Goal: Task Accomplishment & Management: Manage account settings

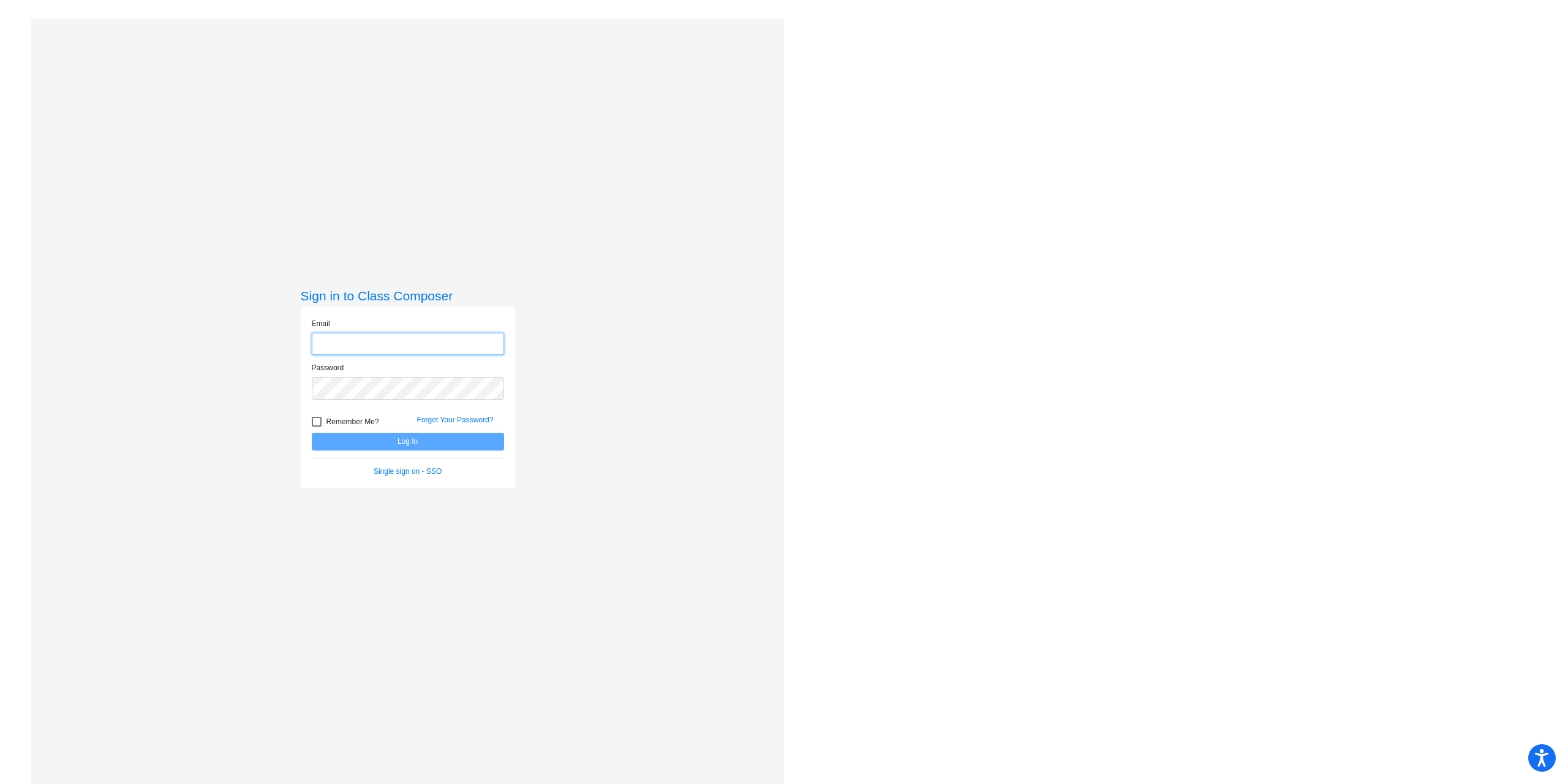
type input "[EMAIL_ADDRESS][DOMAIN_NAME]"
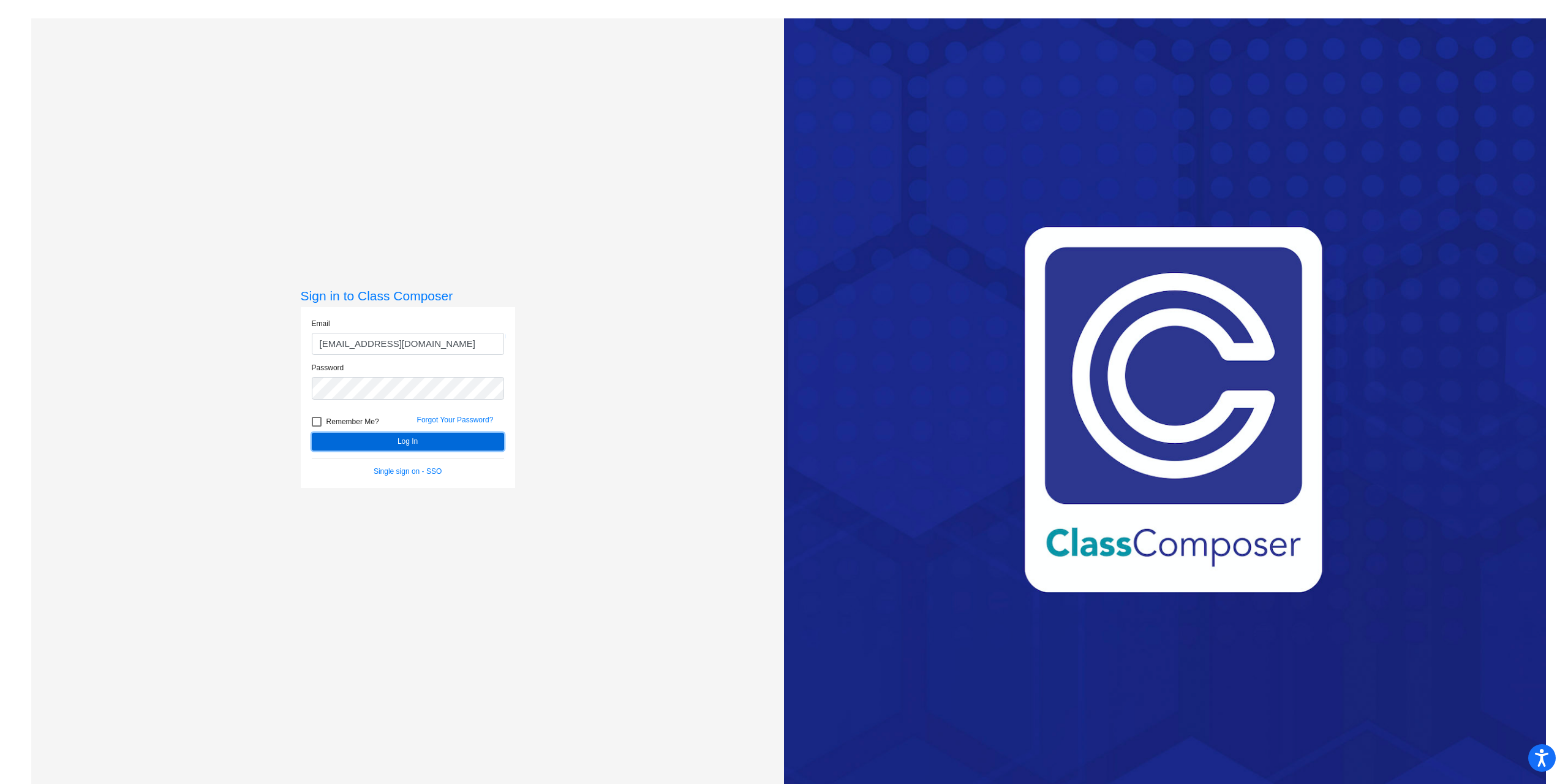
click at [411, 437] on button "Log In" at bounding box center [408, 442] width 193 height 18
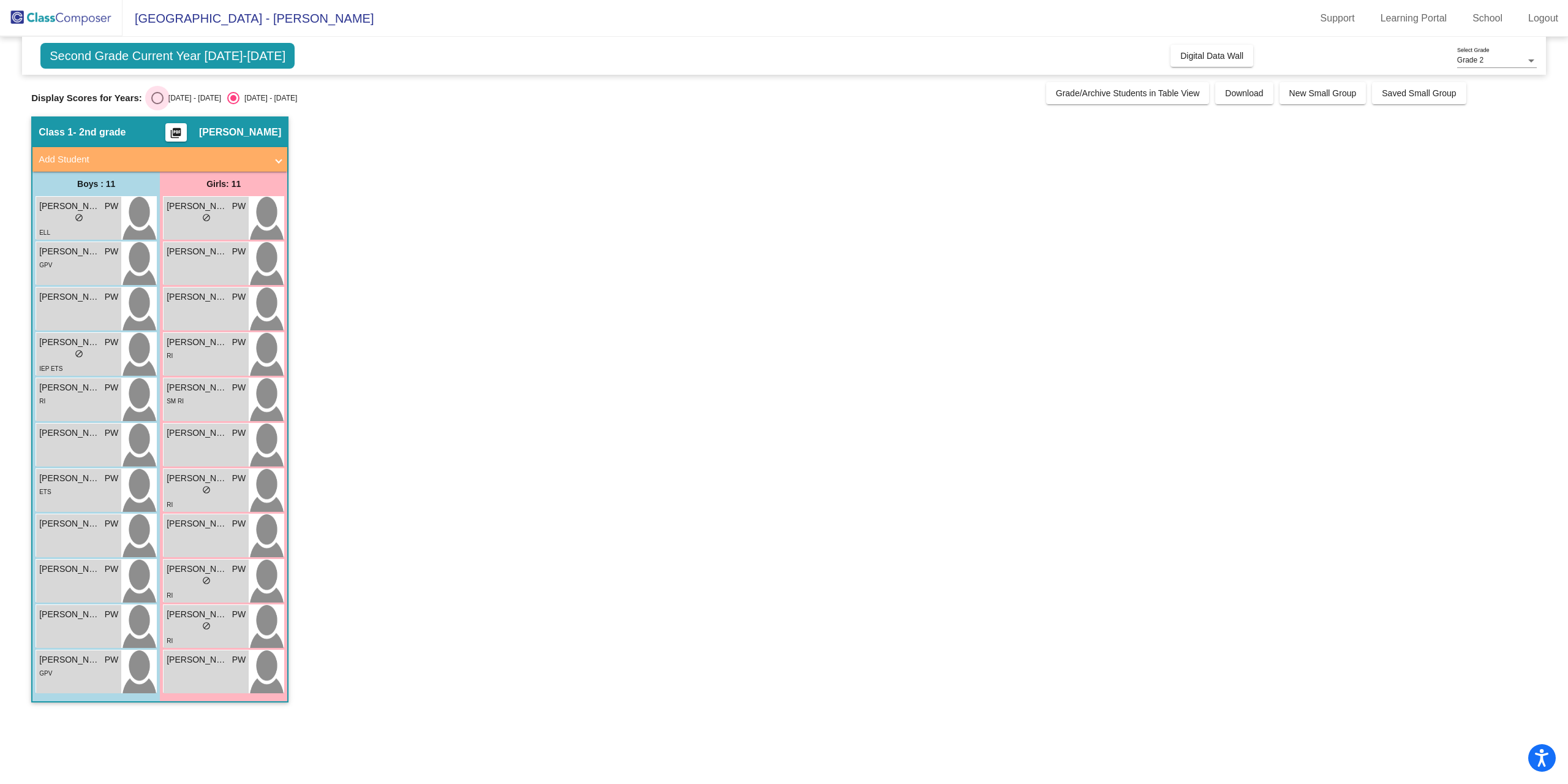
click at [157, 98] on div "Select an option" at bounding box center [157, 98] width 12 height 12
click at [157, 104] on input "[DATE] - [DATE]" at bounding box center [157, 104] width 1 height 1
radio input "true"
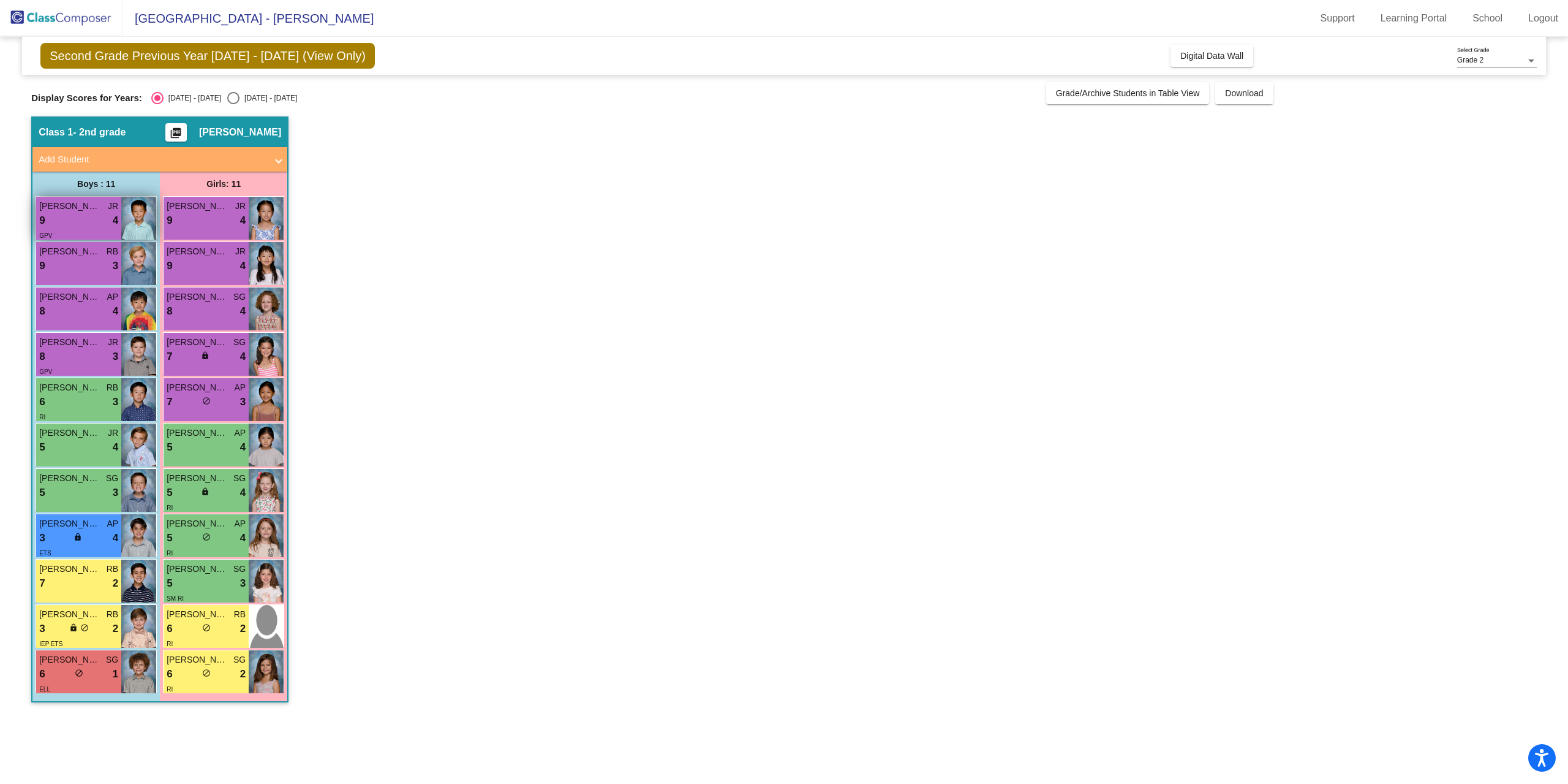
click at [97, 215] on div "9 lock do_not_disturb_alt 4" at bounding box center [79, 220] width 79 height 16
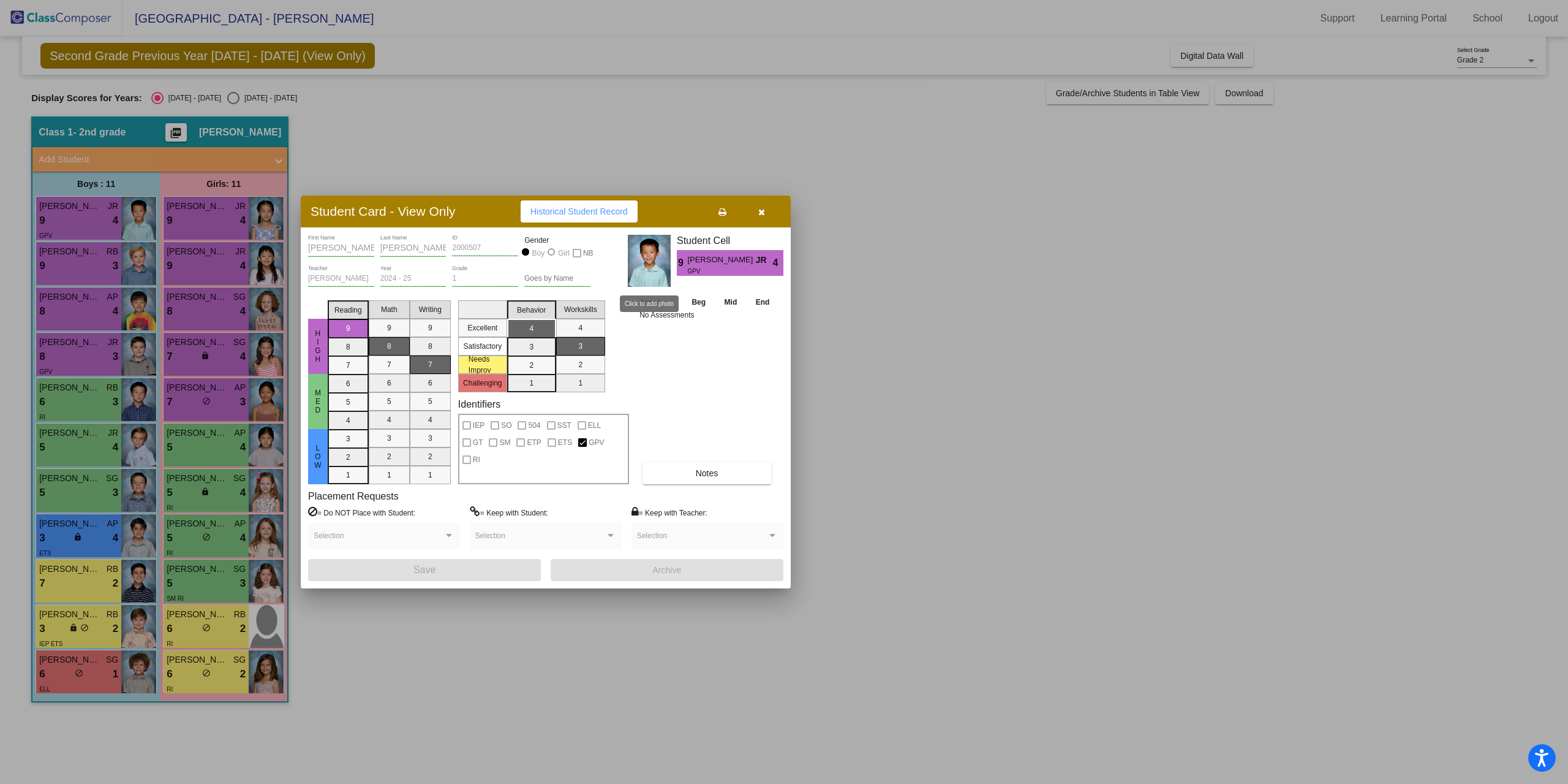
click at [649, 260] on img at bounding box center [649, 260] width 43 height 52
click at [95, 217] on div at bounding box center [784, 392] width 1568 height 784
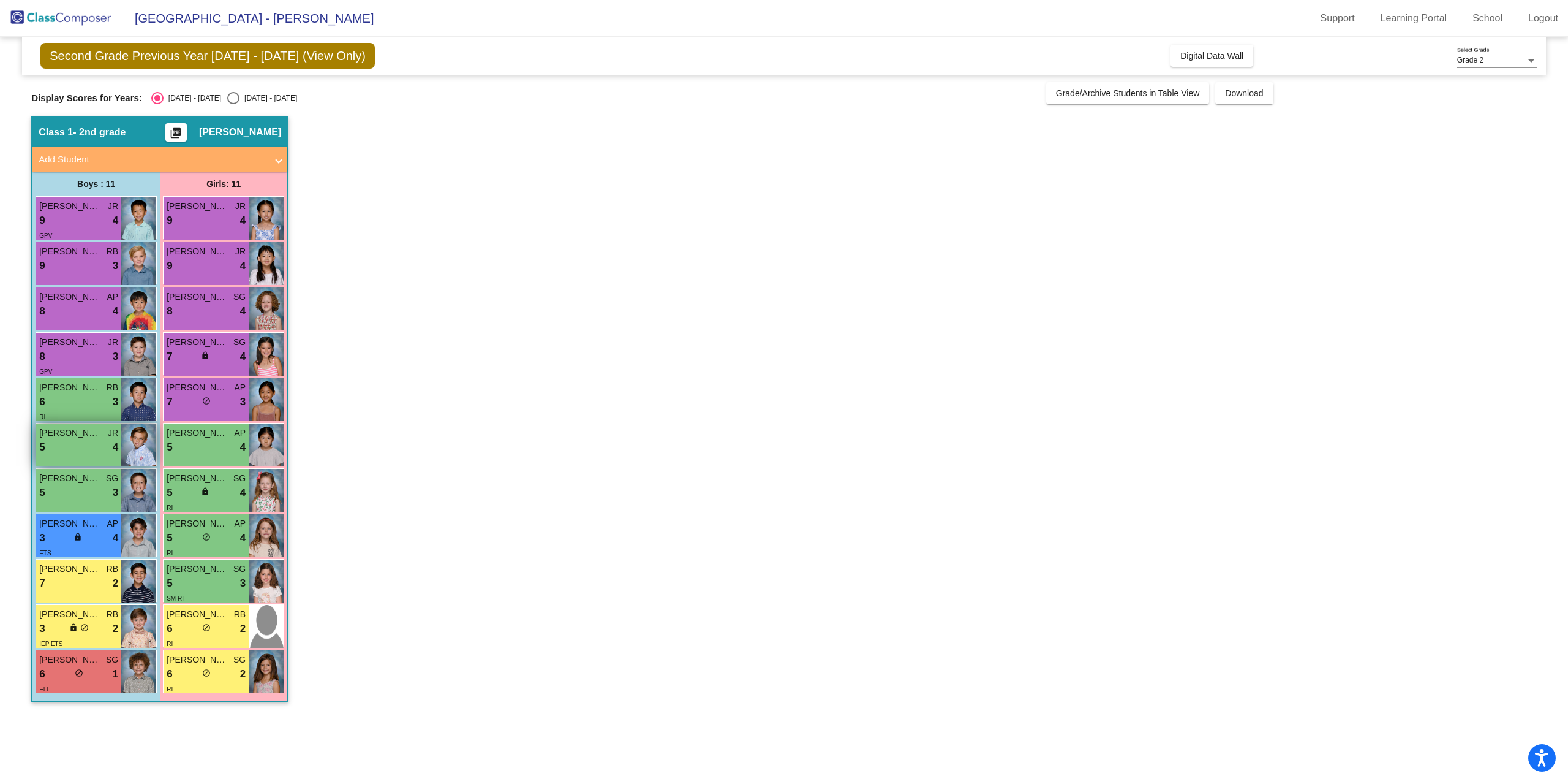
click at [92, 453] on div "5 lock do_not_disturb_alt 4" at bounding box center [79, 448] width 79 height 16
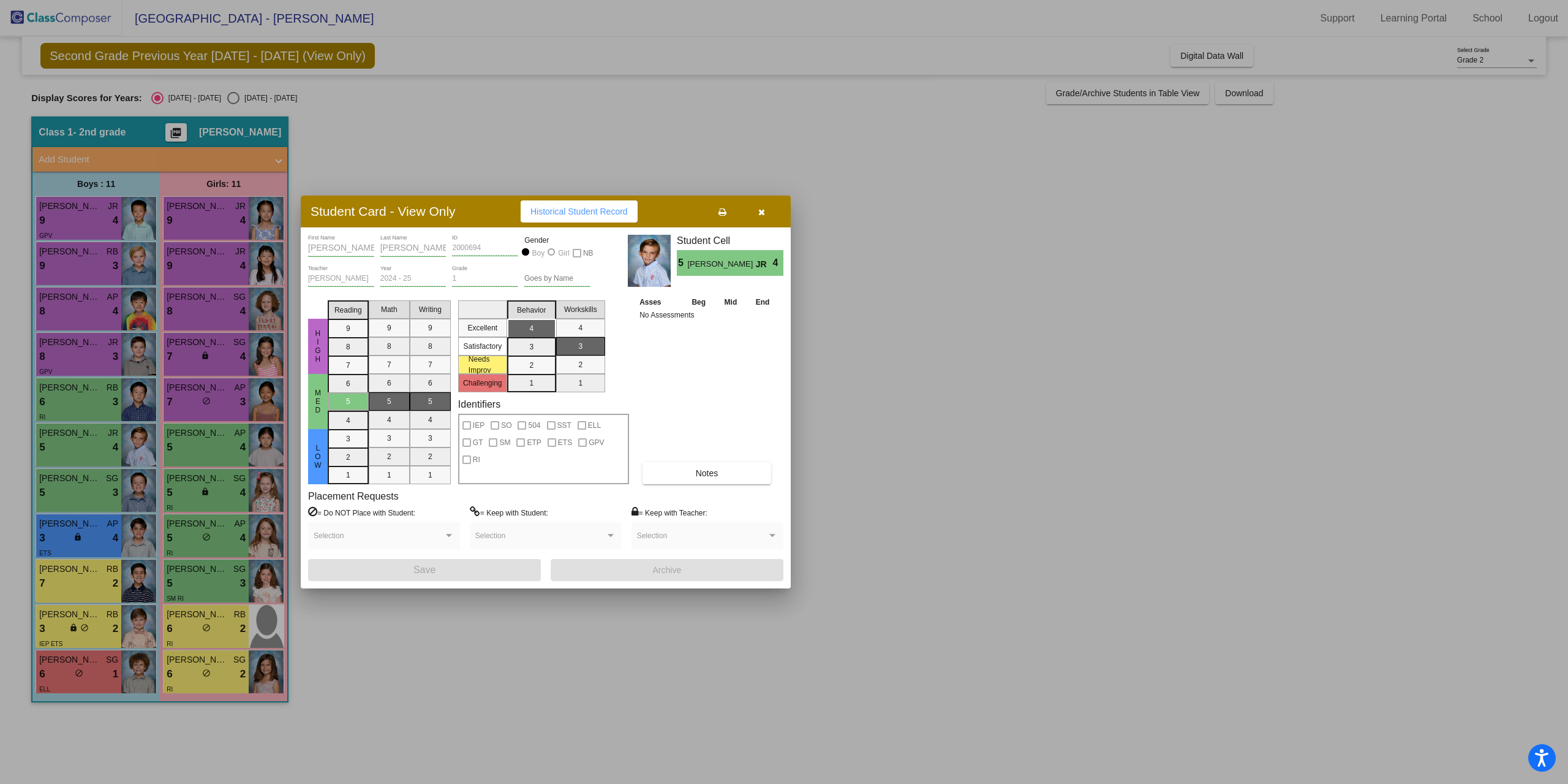
click at [72, 450] on div at bounding box center [784, 392] width 1568 height 784
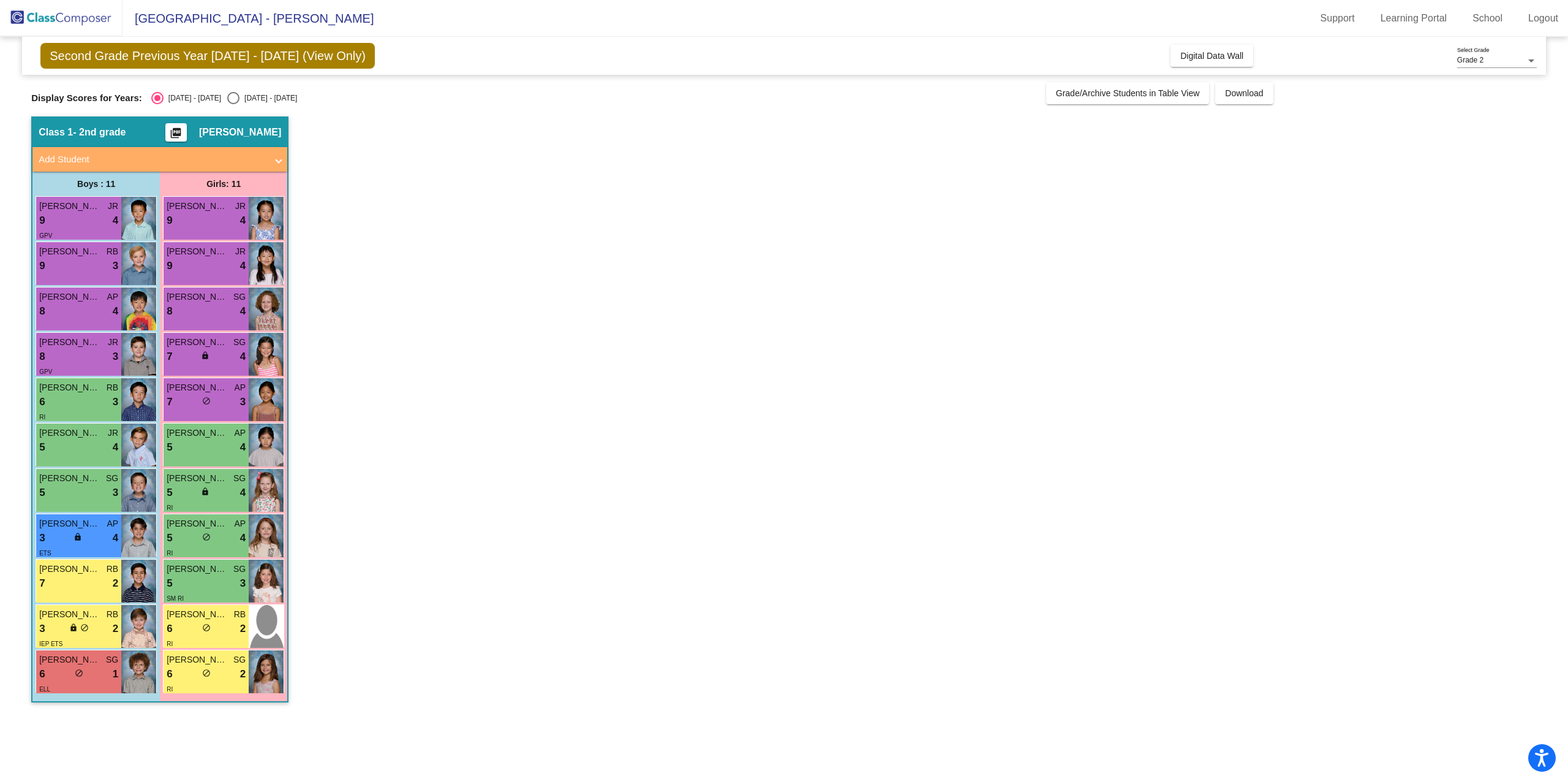
click at [72, 450] on div "5 lock do_not_disturb_alt 4" at bounding box center [79, 448] width 79 height 16
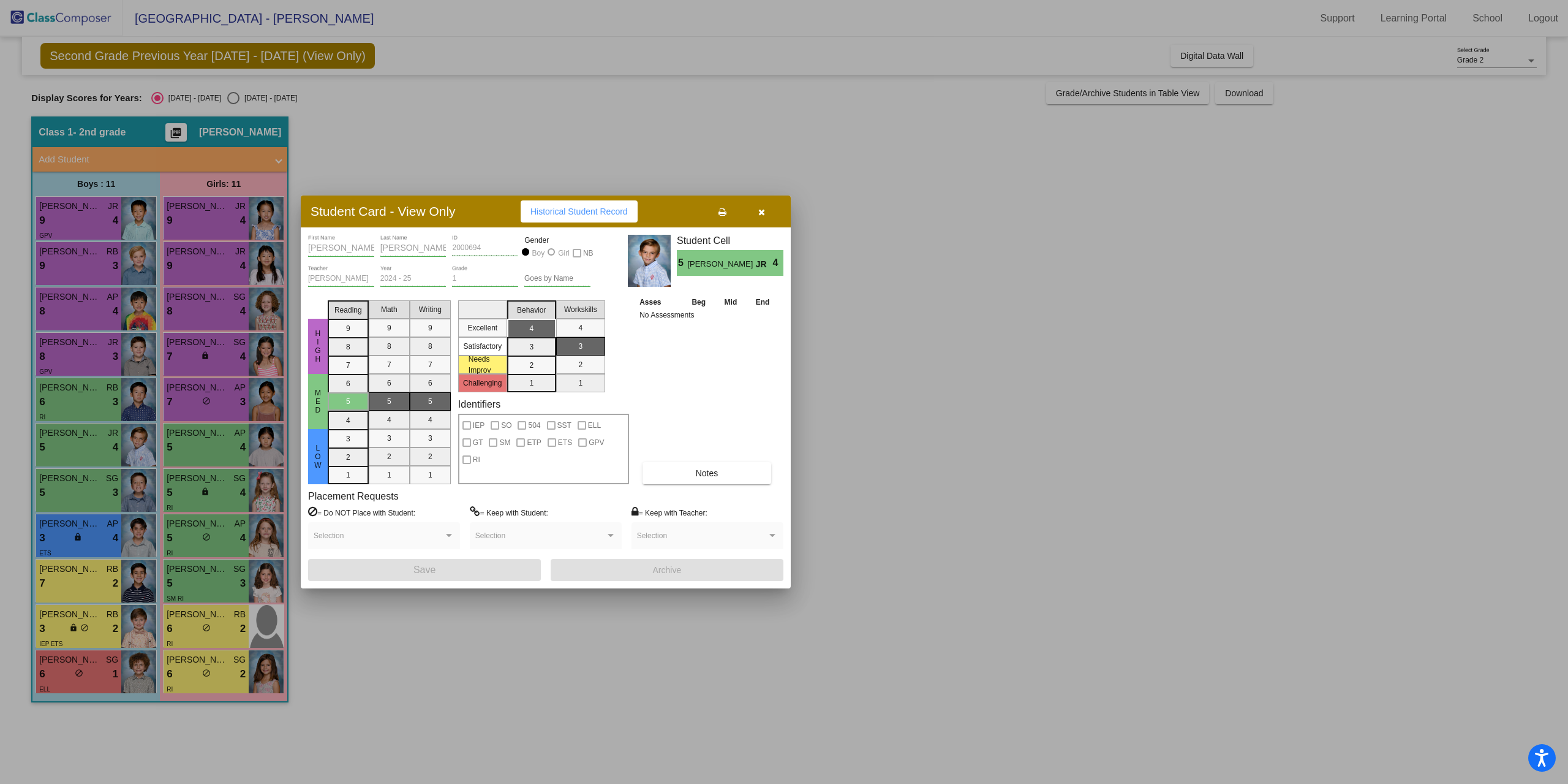
click at [72, 450] on div at bounding box center [784, 392] width 1568 height 784
